Goal: Task Accomplishment & Management: Manage account settings

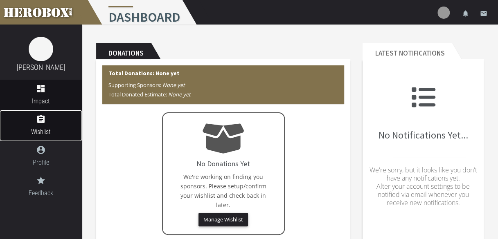
click at [56, 123] on icon "assignment" at bounding box center [41, 120] width 82 height 10
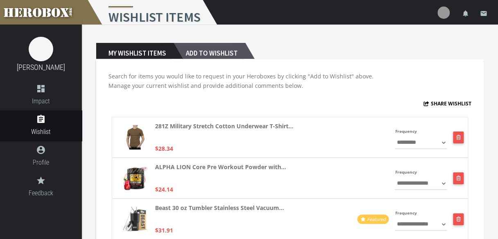
click at [204, 50] on h2 "Add to Wishlist" at bounding box center [209, 51] width 72 height 16
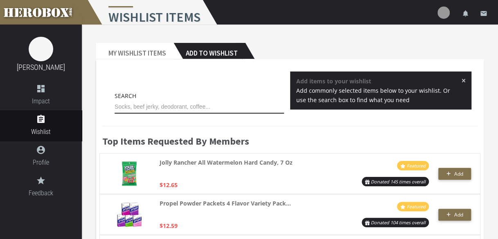
click at [180, 111] on input "text" at bounding box center [199, 107] width 169 height 13
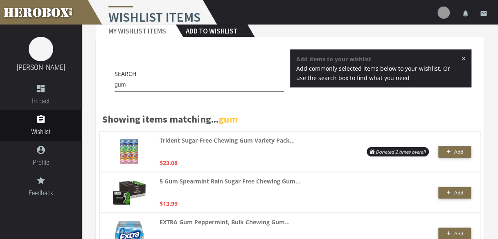
scroll to position [23, 0]
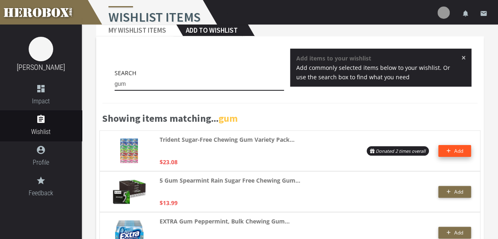
type input "gum"
click at [452, 148] on span "Add" at bounding box center [454, 151] width 17 height 7
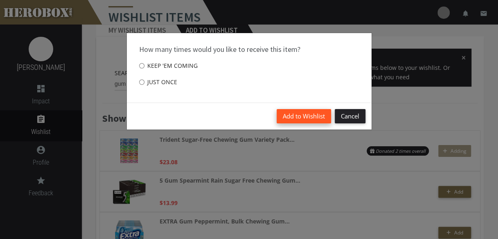
click at [290, 115] on button "Add to Wishlist" at bounding box center [304, 116] width 54 height 14
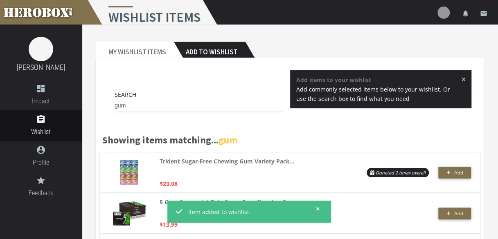
scroll to position [0, 0]
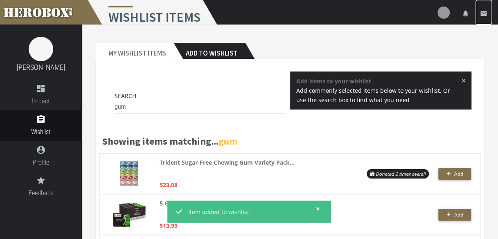
click at [484, 14] on icon "email" at bounding box center [483, 13] width 7 height 7
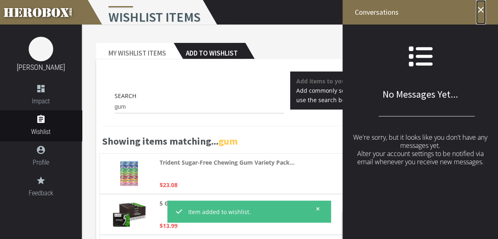
click at [482, 11] on icon "close" at bounding box center [481, 10] width 10 height 10
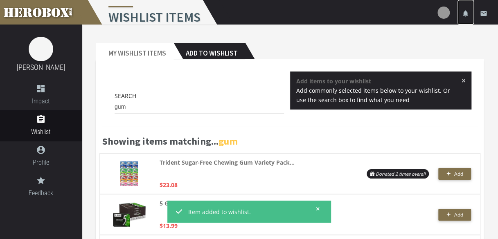
click at [466, 14] on icon "notifications" at bounding box center [465, 13] width 7 height 7
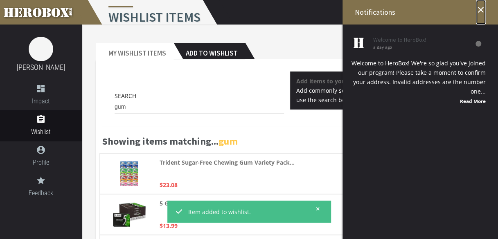
click at [481, 10] on icon "close" at bounding box center [481, 10] width 10 height 10
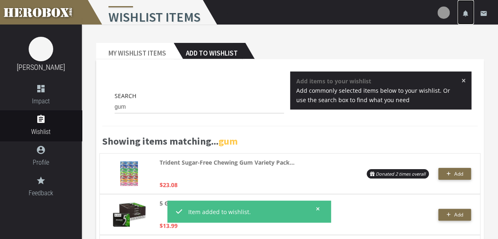
click at [464, 11] on icon "notifications" at bounding box center [465, 13] width 7 height 7
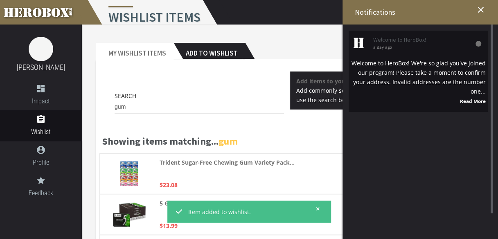
click at [422, 71] on div "Welcome to HeroBox! We're so glad you've joined our program! Please take a mome…" at bounding box center [418, 82] width 135 height 47
click at [468, 101] on strong "Read More" at bounding box center [473, 101] width 26 height 7
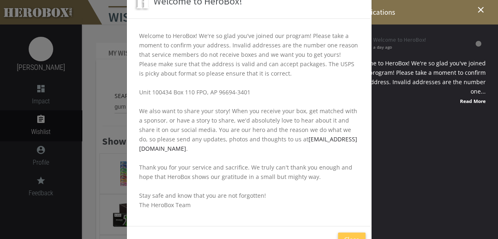
scroll to position [64, 0]
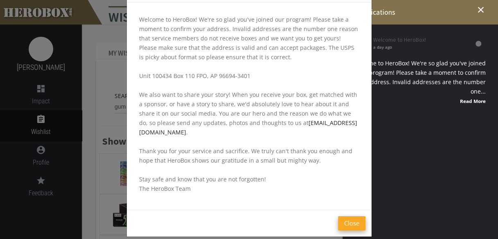
click at [347, 216] on button "Close" at bounding box center [351, 223] width 27 height 14
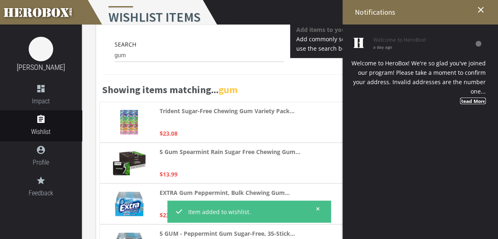
scroll to position [44, 0]
